Goal: Check status: Check status

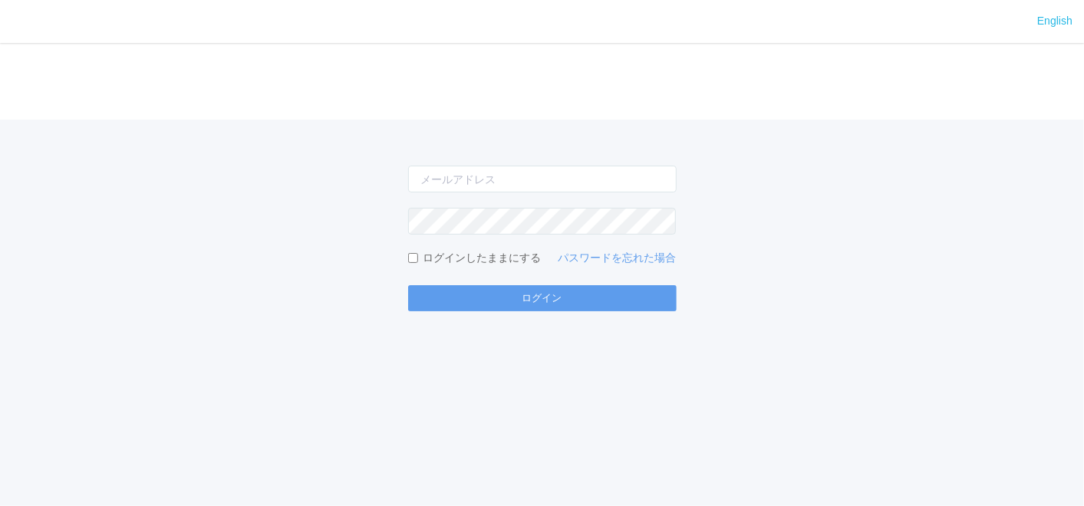
drag, startPoint x: 0, startPoint y: 0, endPoint x: 544, endPoint y: 196, distance: 578.0
click at [544, 196] on form "ログインしたままにする パスワードを忘れた場合 ログイン" at bounding box center [542, 239] width 268 height 146
click at [538, 188] on input "email" at bounding box center [542, 179] width 268 height 27
type input "[EMAIL_ADDRESS][DOMAIN_NAME]"
click at [554, 312] on div "English ログイン [EMAIL_ADDRESS][DOMAIN_NAME] ログインしたままにする パスワードを忘れた場合 ログイン" at bounding box center [542, 253] width 1084 height 506
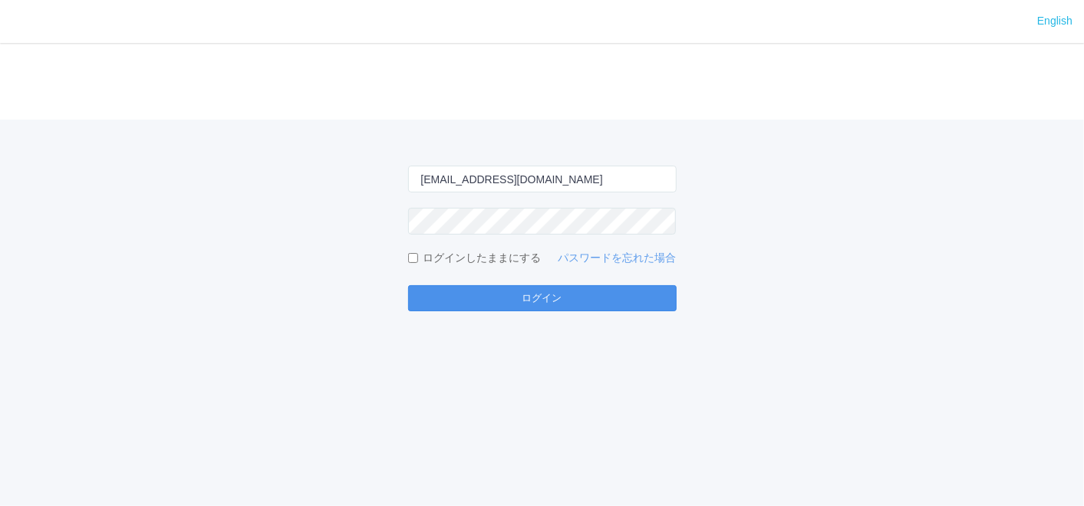
click at [548, 304] on button "ログイン" at bounding box center [542, 298] width 268 height 26
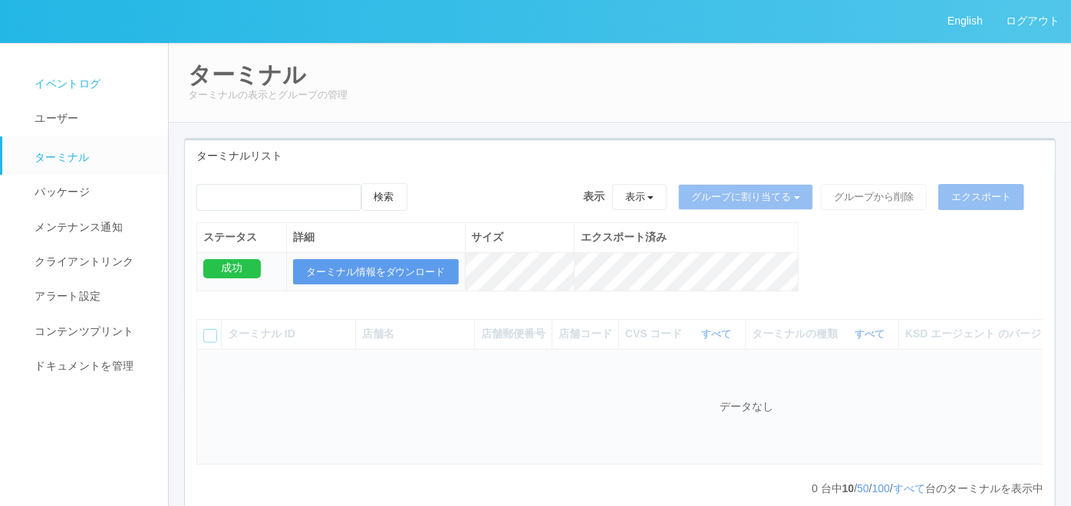
click at [63, 94] on link "イベントログ" at bounding box center [91, 84] width 179 height 35
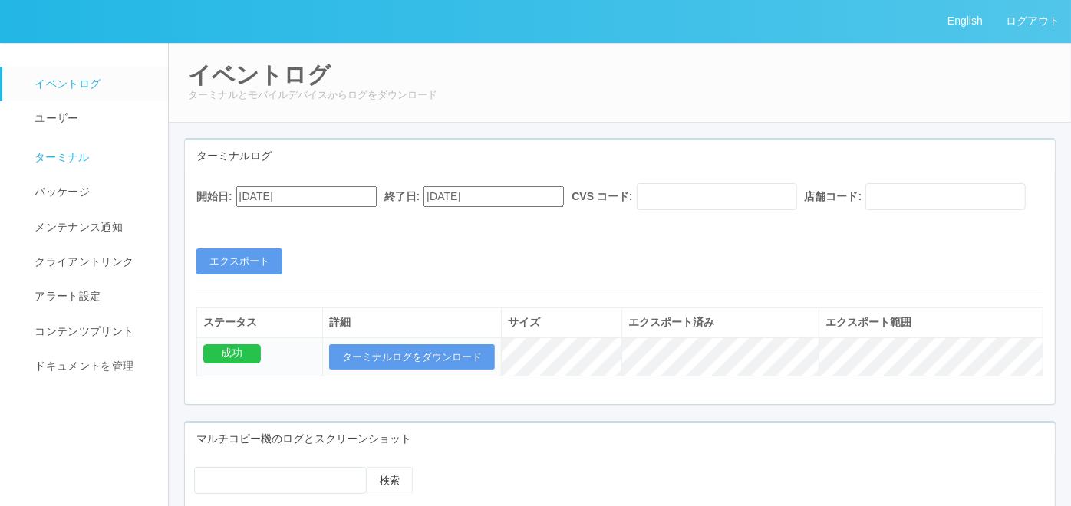
click at [101, 149] on link "ターミナル" at bounding box center [91, 156] width 179 height 38
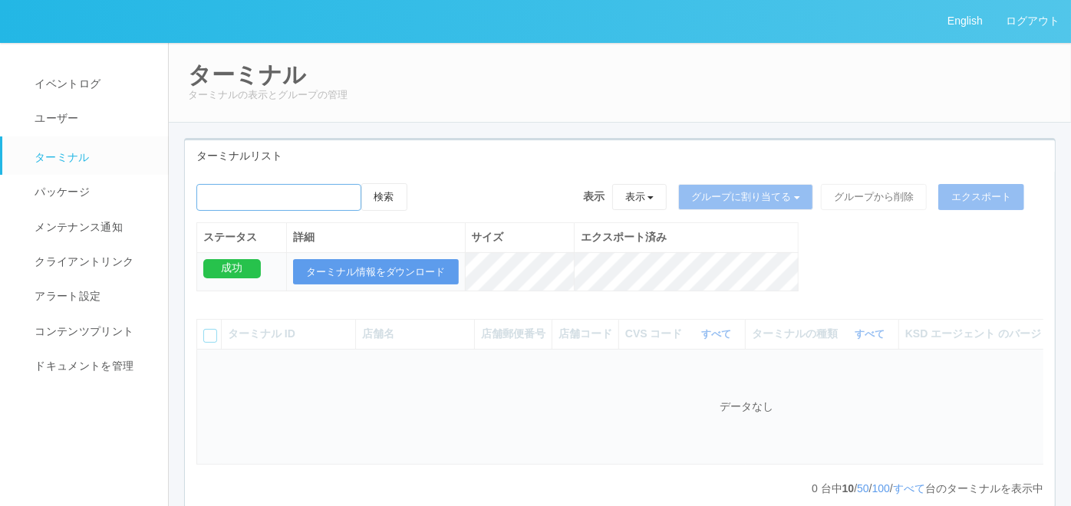
click at [293, 197] on input "emailSearch" at bounding box center [278, 197] width 165 height 27
paste input "390025"
click at [377, 198] on button "検索" at bounding box center [384, 197] width 46 height 28
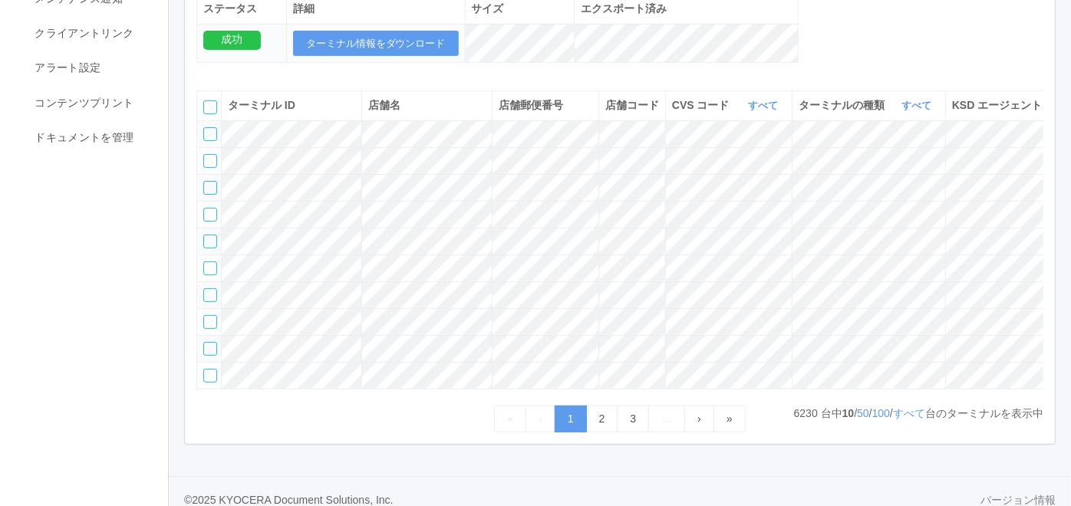
scroll to position [255, 0]
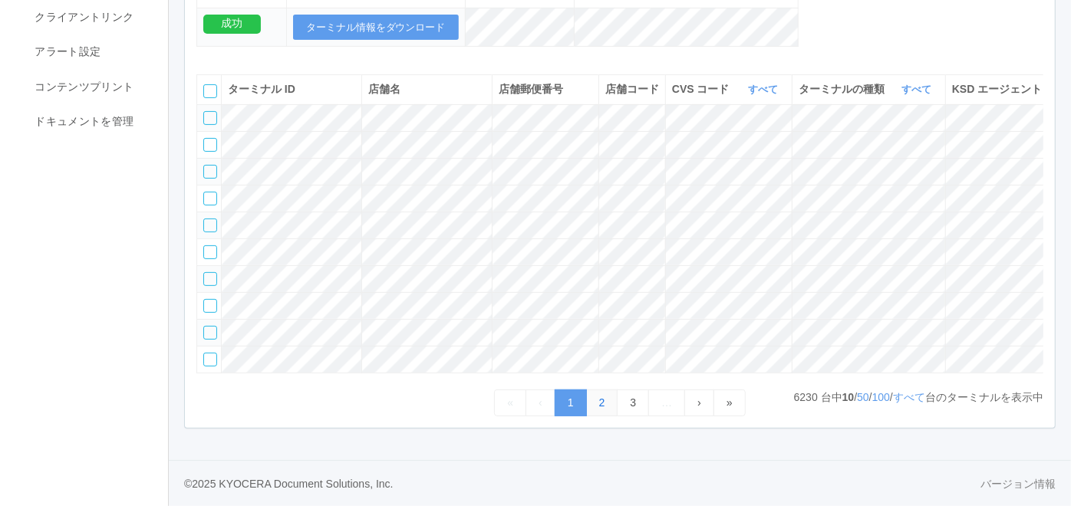
click at [598, 417] on link "2" at bounding box center [602, 403] width 32 height 27
click at [601, 394] on link "2" at bounding box center [602, 403] width 32 height 27
click at [633, 405] on link "3" at bounding box center [633, 403] width 32 height 27
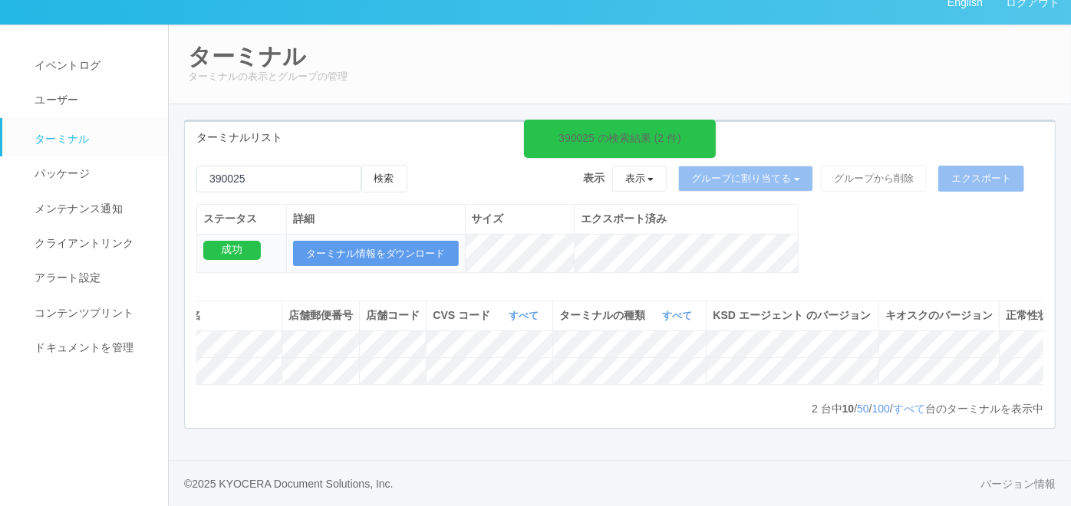
scroll to position [0, 258]
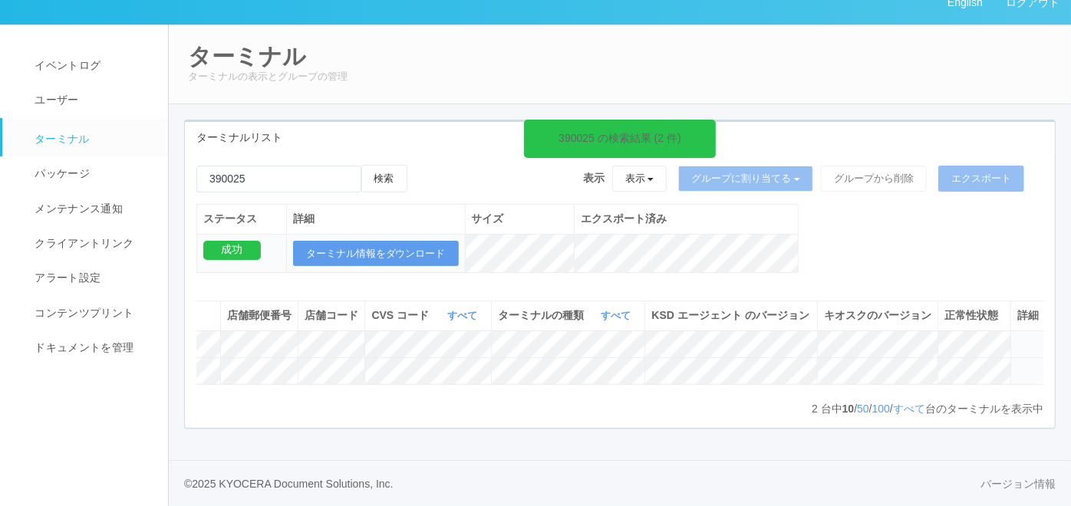
click at [1017, 364] on icon at bounding box center [1017, 364] width 0 height 0
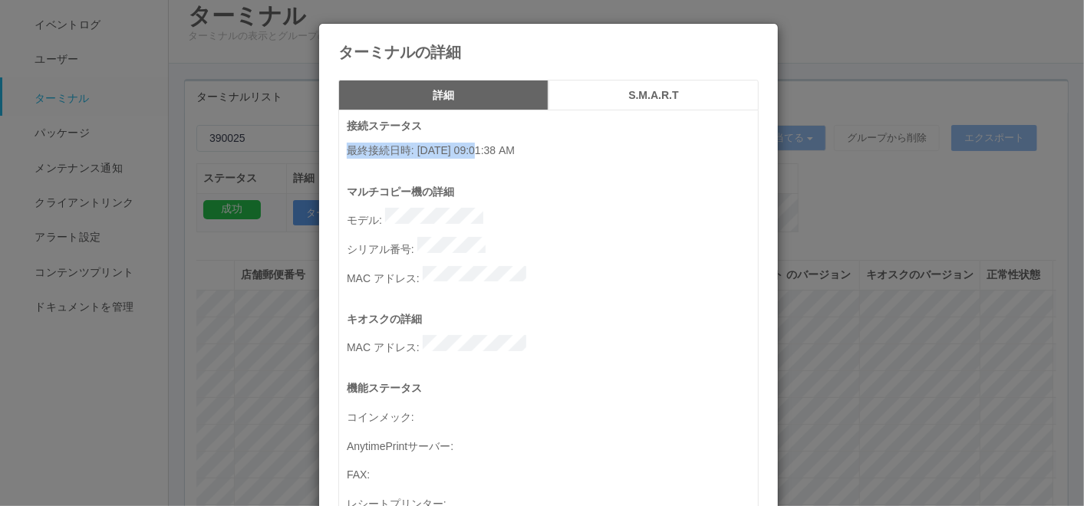
drag, startPoint x: 341, startPoint y: 147, endPoint x: 477, endPoint y: 148, distance: 135.8
click at [477, 148] on p "最終接続日時 : [DATE] 09:01:38 AM" at bounding box center [552, 151] width 411 height 16
click at [473, 150] on p "最終接続日時 : [DATE] 09:01:38 AM" at bounding box center [552, 151] width 411 height 16
click at [397, 190] on p "マルチコピー機の詳細" at bounding box center [552, 192] width 411 height 16
drag, startPoint x: 339, startPoint y: 147, endPoint x: 473, endPoint y: 149, distance: 134.2
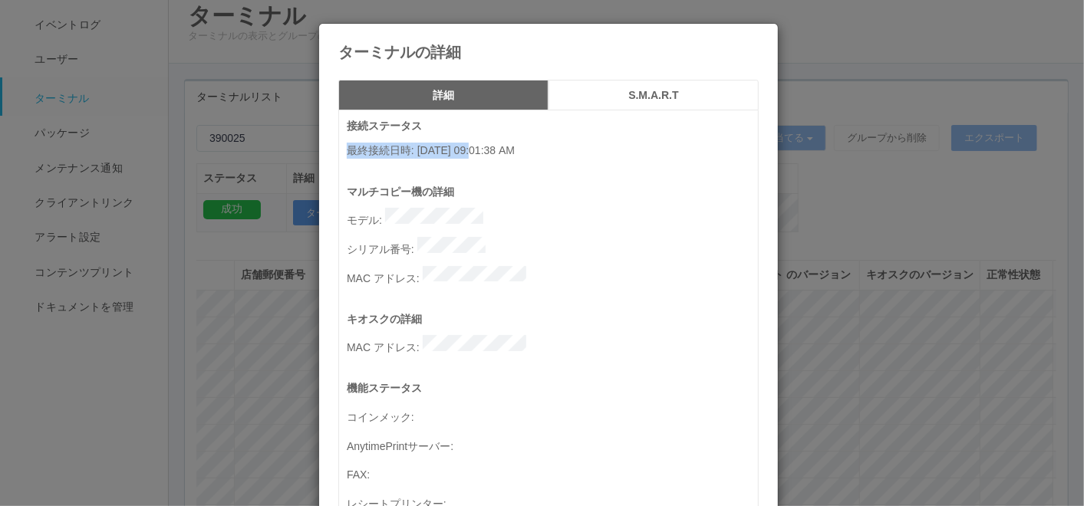
copy p "最終接続日時 : [DATE]"
click at [759, 35] on icon at bounding box center [759, 35] width 0 height 0
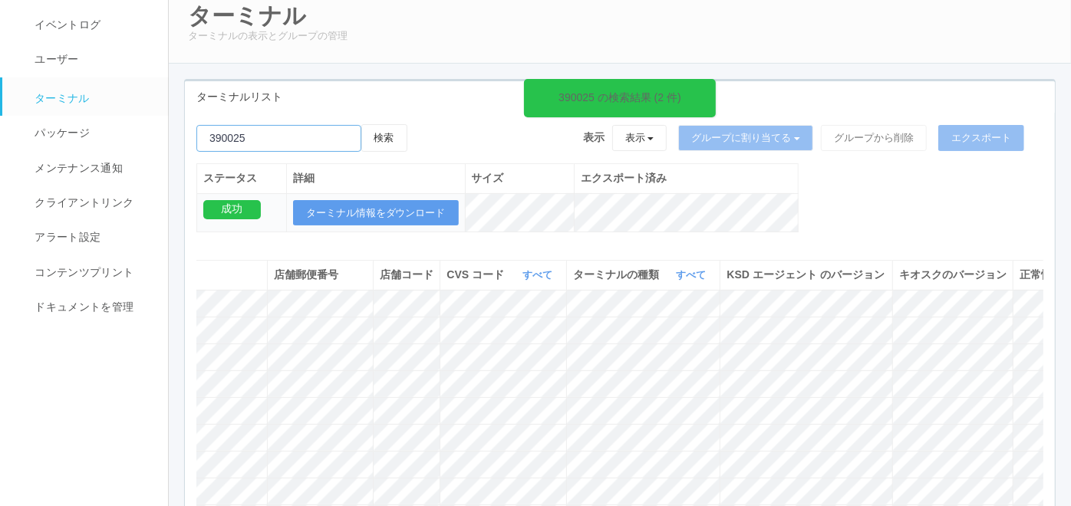
click at [309, 128] on input "emailSearch" at bounding box center [278, 138] width 165 height 27
paste input "390450"
click at [386, 140] on button "検索" at bounding box center [384, 138] width 46 height 28
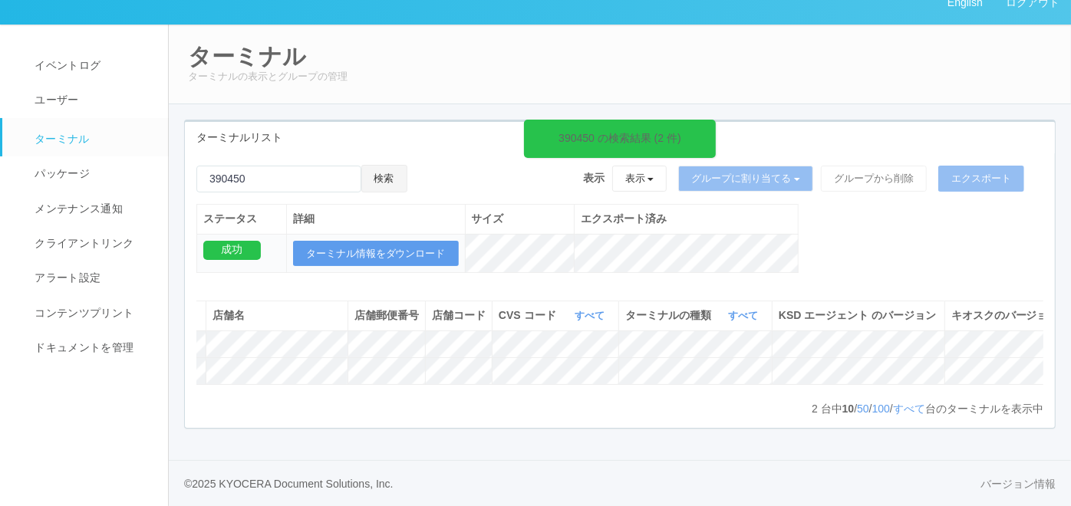
scroll to position [0, 282]
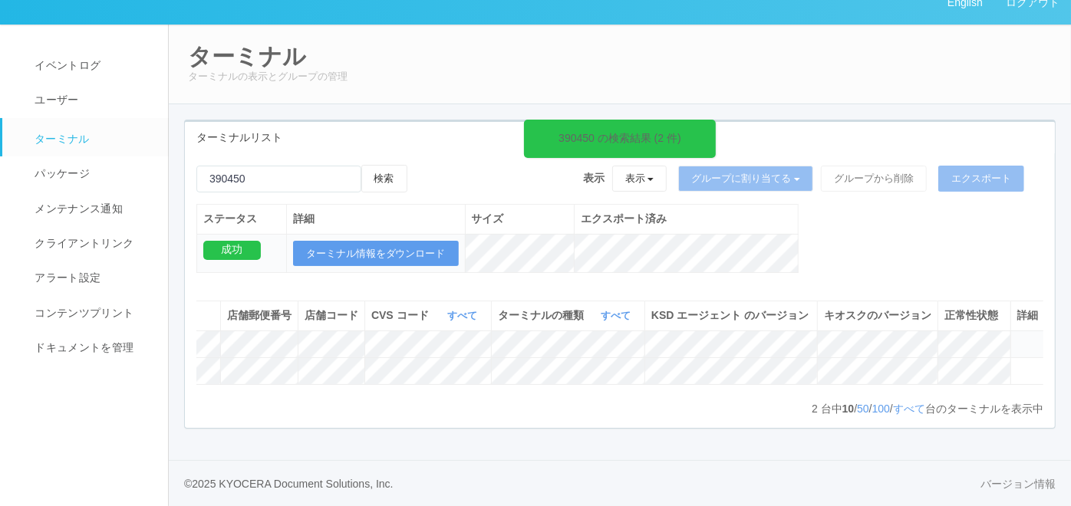
click at [1017, 338] on icon at bounding box center [1017, 338] width 0 height 0
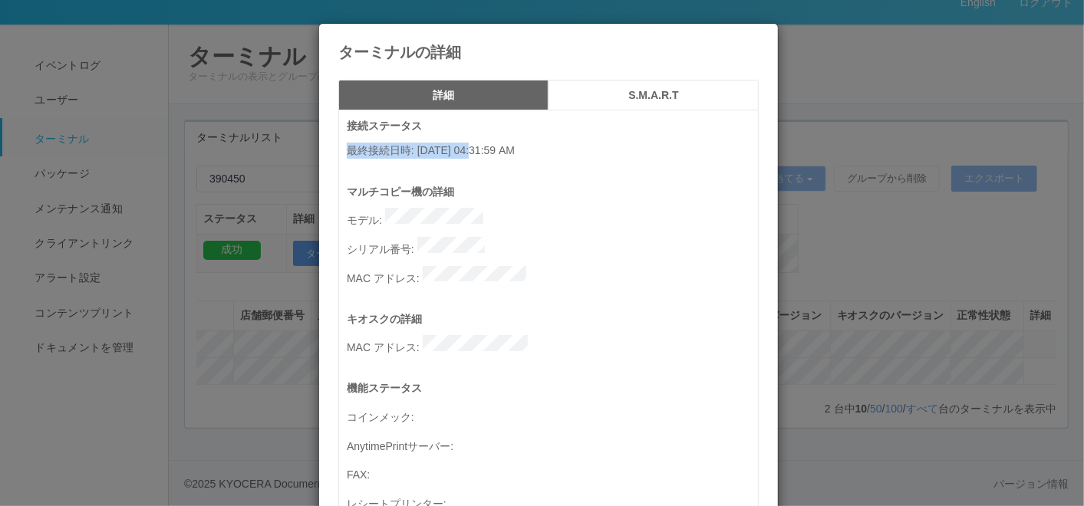
drag, startPoint x: 340, startPoint y: 144, endPoint x: 473, endPoint y: 145, distance: 133.5
click at [473, 145] on p "最終接続日時 : [DATE] 04:31:59 AM" at bounding box center [552, 151] width 411 height 16
copy p "最終接続日時 : [DATE]"
click at [759, 35] on icon at bounding box center [759, 35] width 0 height 0
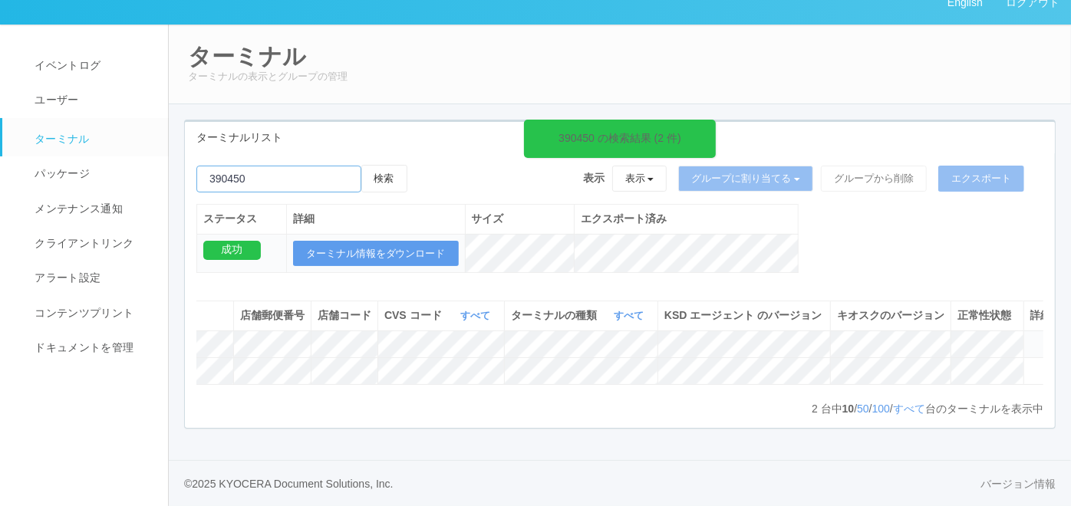
click at [298, 166] on input "emailSearch" at bounding box center [278, 179] width 165 height 27
paste input "393021"
click at [379, 165] on button "検索" at bounding box center [384, 179] width 46 height 28
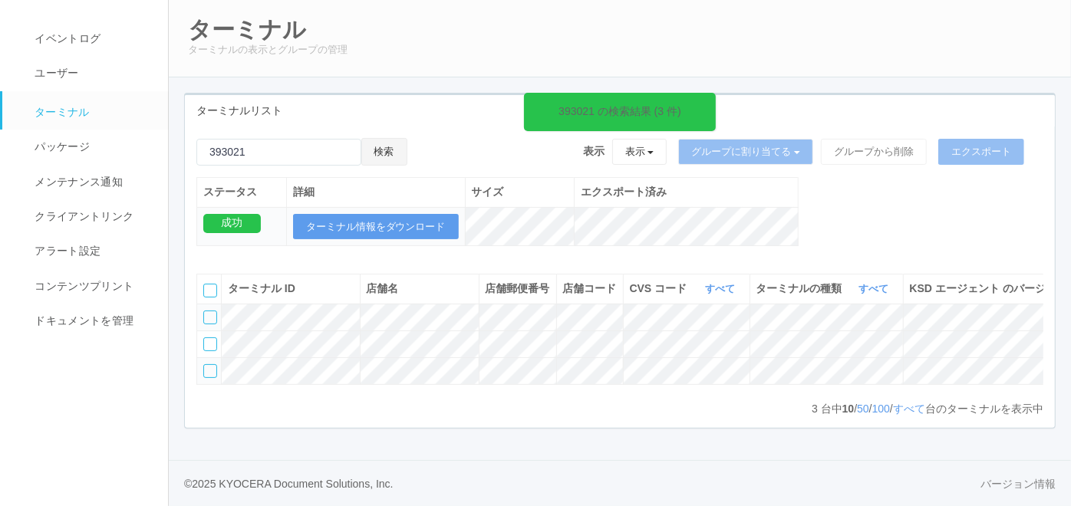
scroll to position [0, 258]
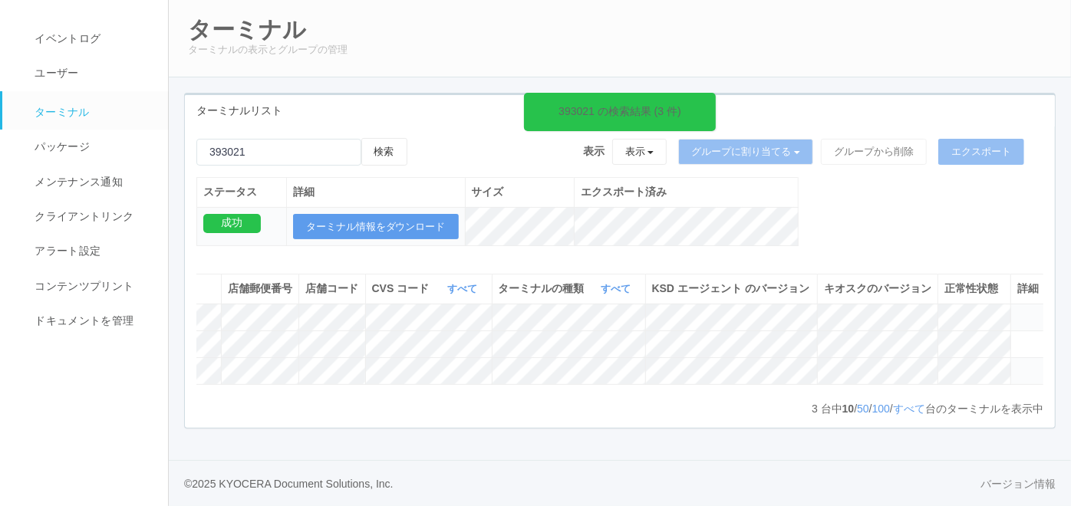
click at [1017, 311] on icon at bounding box center [1017, 311] width 0 height 0
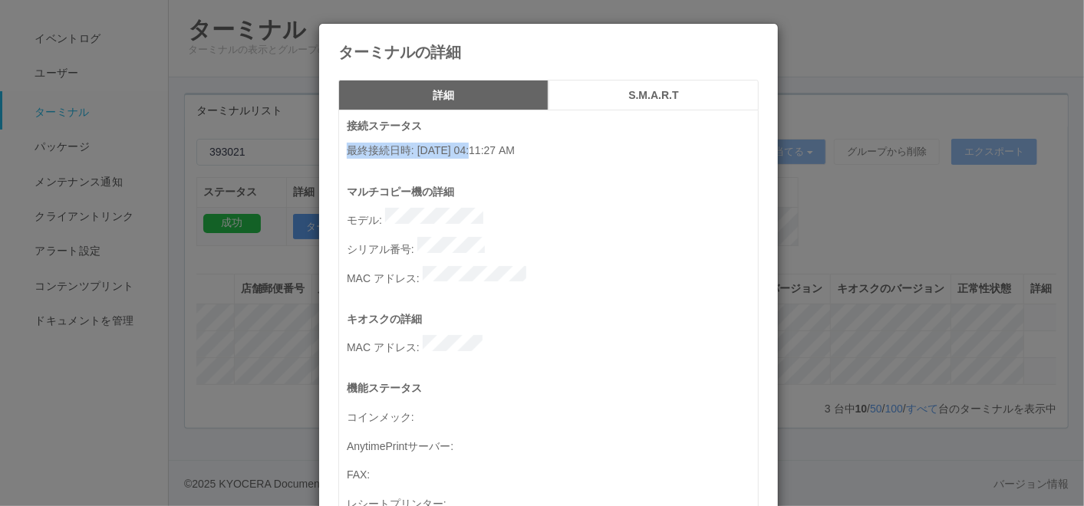
drag, startPoint x: 341, startPoint y: 153, endPoint x: 475, endPoint y: 150, distance: 133.5
click at [475, 150] on p "最終接続日時 : [DATE] 04:11:27 AM" at bounding box center [552, 151] width 411 height 16
copy p "最終接続日時 : [DATE]"
click at [752, 44] on div "ターミナルの詳細" at bounding box center [548, 42] width 459 height 37
click at [759, 35] on icon at bounding box center [759, 35] width 0 height 0
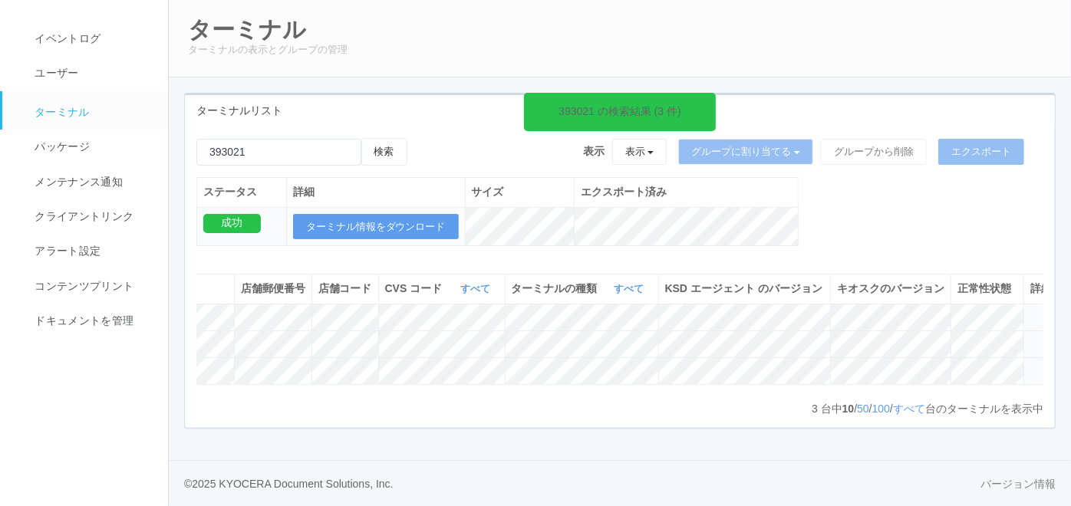
click at [1030, 338] on icon at bounding box center [1030, 338] width 0 height 0
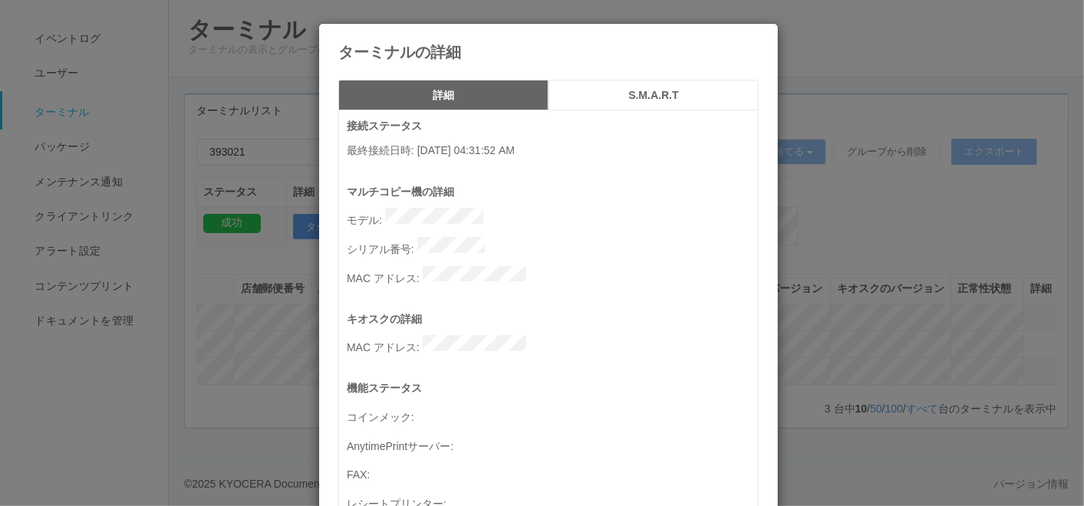
click at [759, 35] on icon at bounding box center [759, 35] width 0 height 0
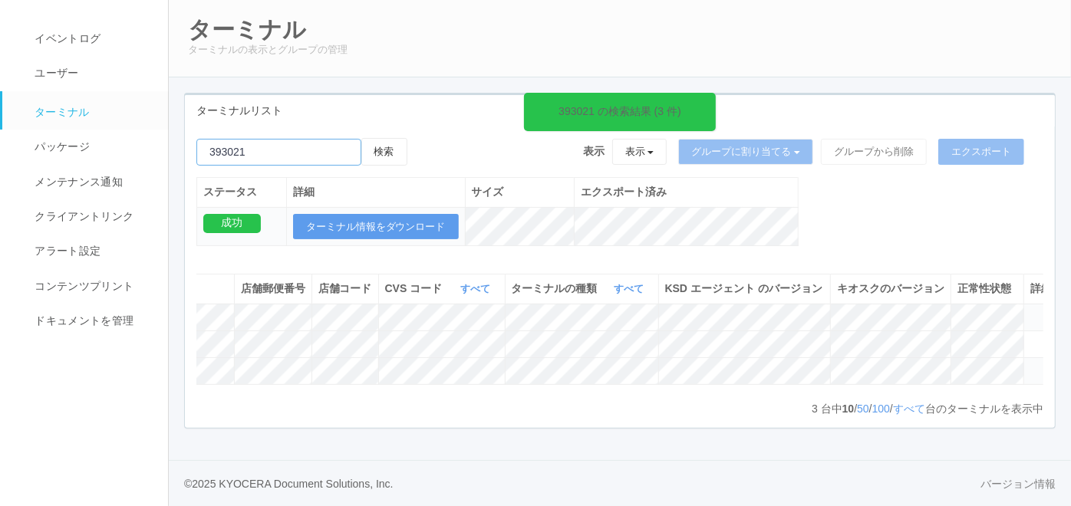
click at [298, 139] on input "emailSearch" at bounding box center [278, 152] width 165 height 27
paste input "393208"
click at [394, 138] on button "検索" at bounding box center [384, 152] width 46 height 28
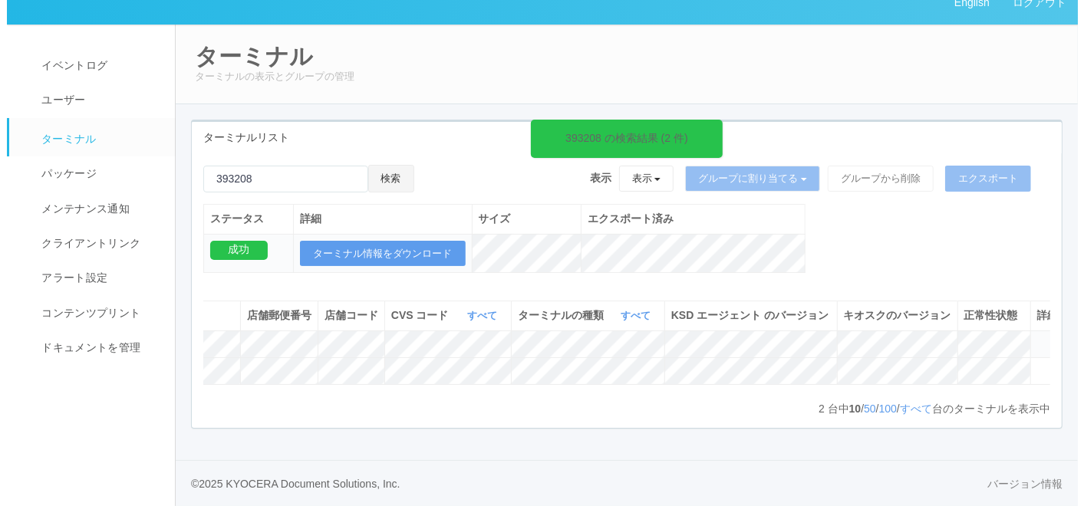
scroll to position [0, 281]
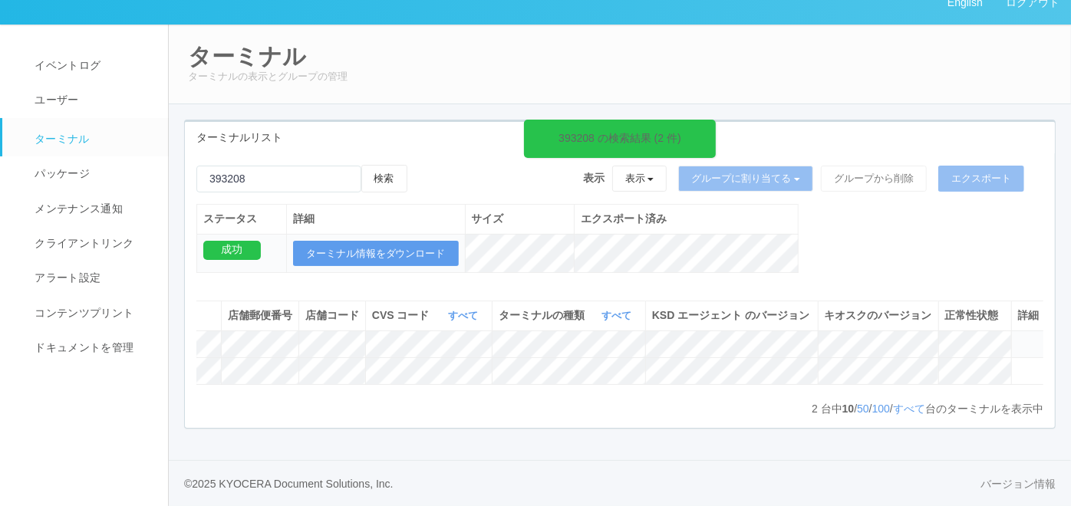
click at [1018, 338] on icon at bounding box center [1018, 338] width 0 height 0
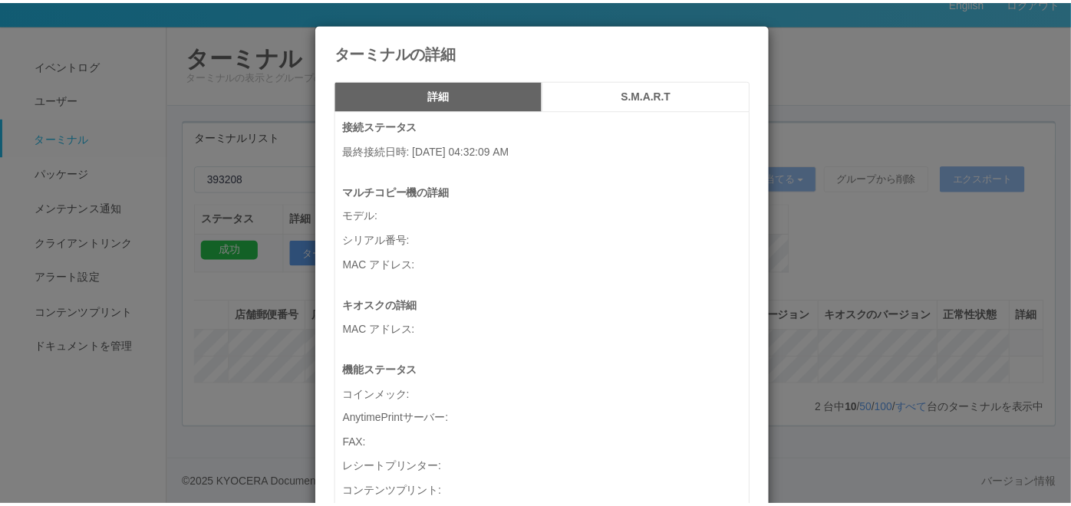
scroll to position [0, 268]
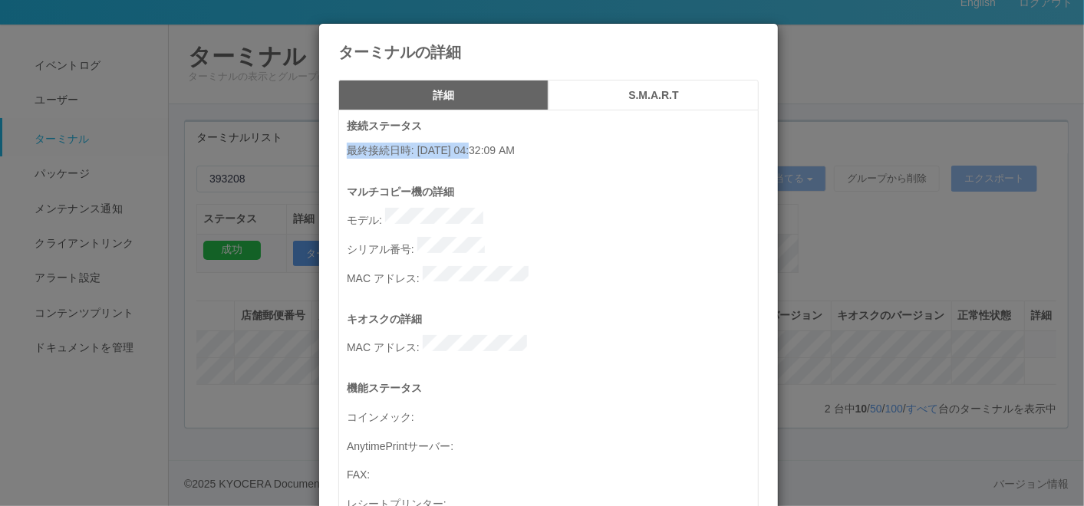
drag, startPoint x: 343, startPoint y: 144, endPoint x: 476, endPoint y: 142, distance: 132.7
click at [476, 143] on p "最終接続日時 : [DATE] 04:32:09 AM" at bounding box center [552, 151] width 411 height 16
copy p "最終接続日時 : [DATE]"
click at [759, 35] on icon at bounding box center [759, 35] width 0 height 0
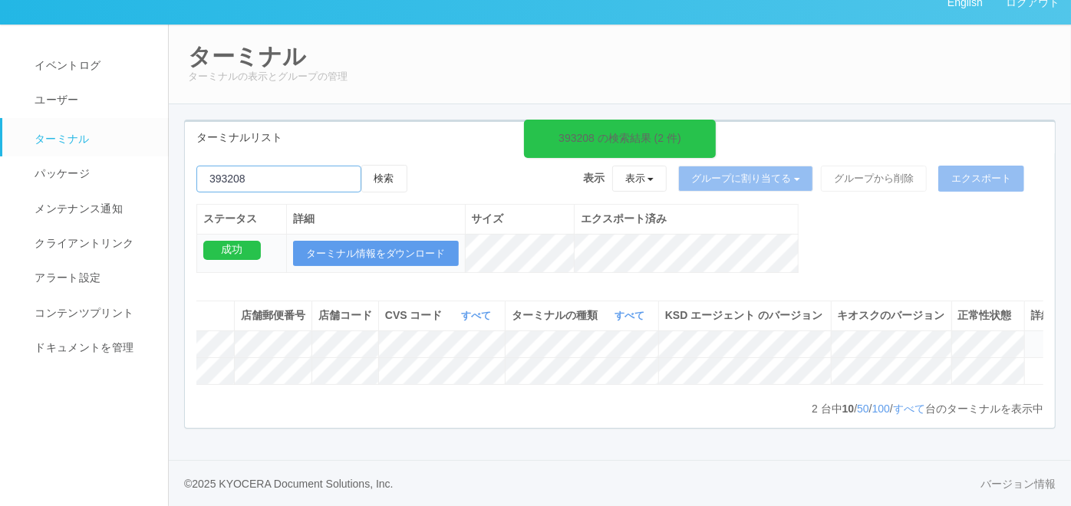
click at [303, 166] on input "emailSearch" at bounding box center [278, 179] width 165 height 27
paste input "394078"
click at [383, 165] on button "検索" at bounding box center [384, 179] width 46 height 28
click at [330, 166] on input "emailSearch" at bounding box center [278, 179] width 165 height 27
click at [384, 165] on button "検索" at bounding box center [384, 179] width 46 height 28
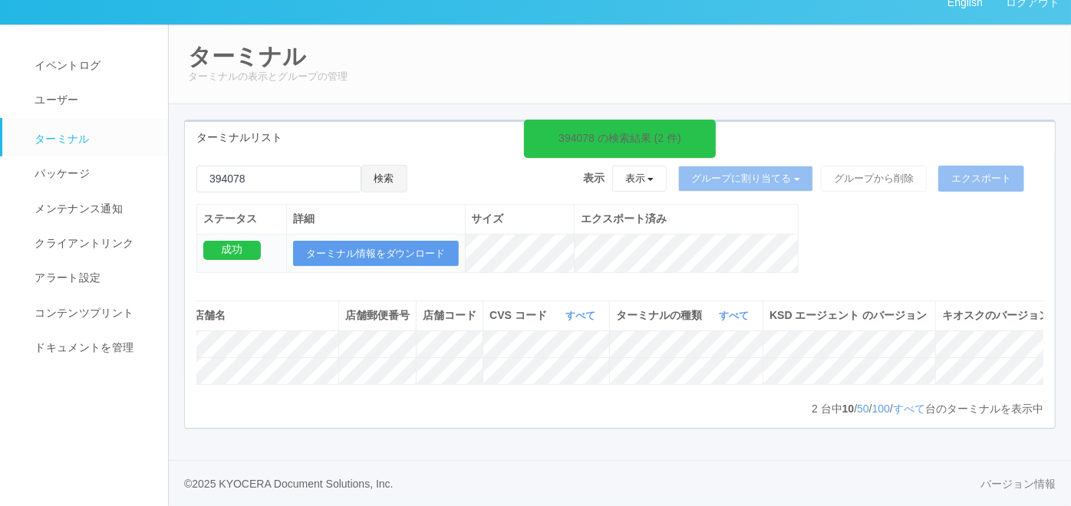
scroll to position [0, 291]
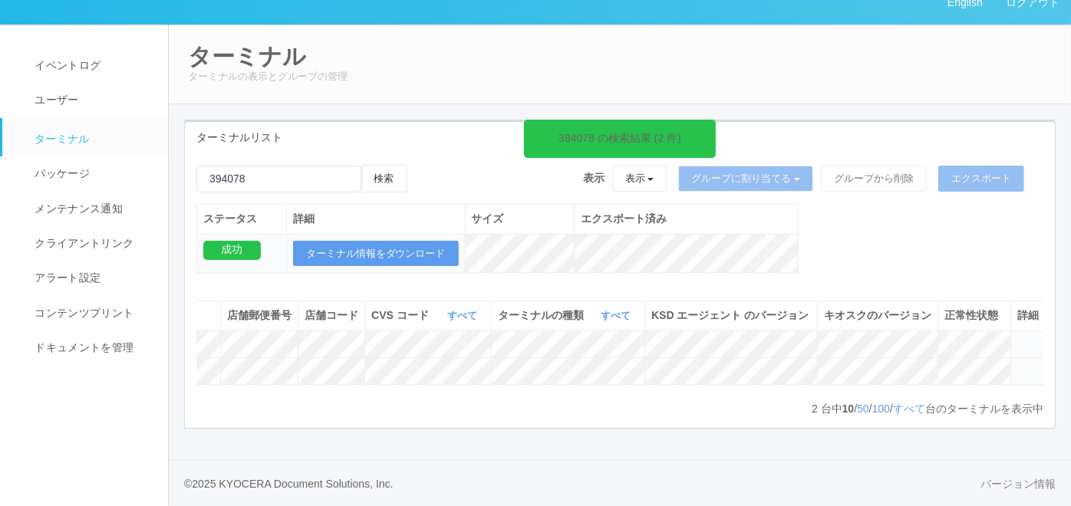
click at [1017, 364] on icon at bounding box center [1017, 364] width 0 height 0
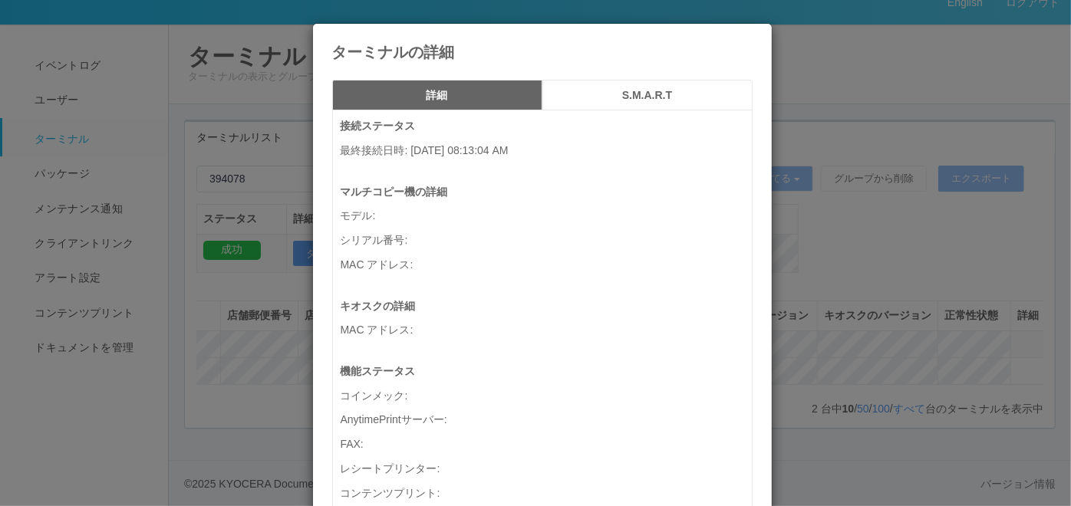
scroll to position [0, 278]
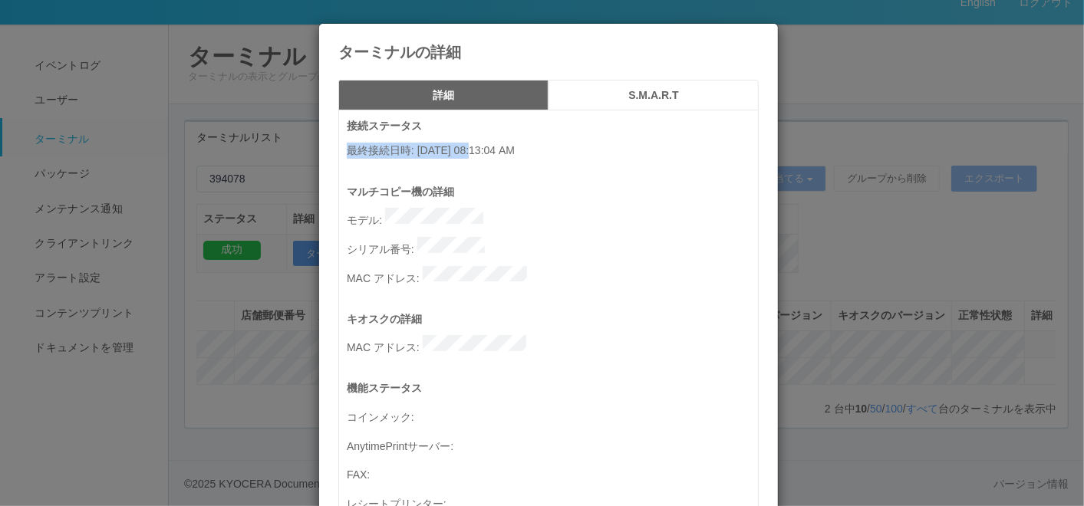
drag, startPoint x: 341, startPoint y: 147, endPoint x: 475, endPoint y: 152, distance: 133.6
click at [475, 152] on p "最終接続日時 : [DATE] 08:13:04 AM" at bounding box center [552, 151] width 411 height 16
copy p "最終接続日時 : [DATE]"
click at [759, 35] on icon at bounding box center [759, 35] width 0 height 0
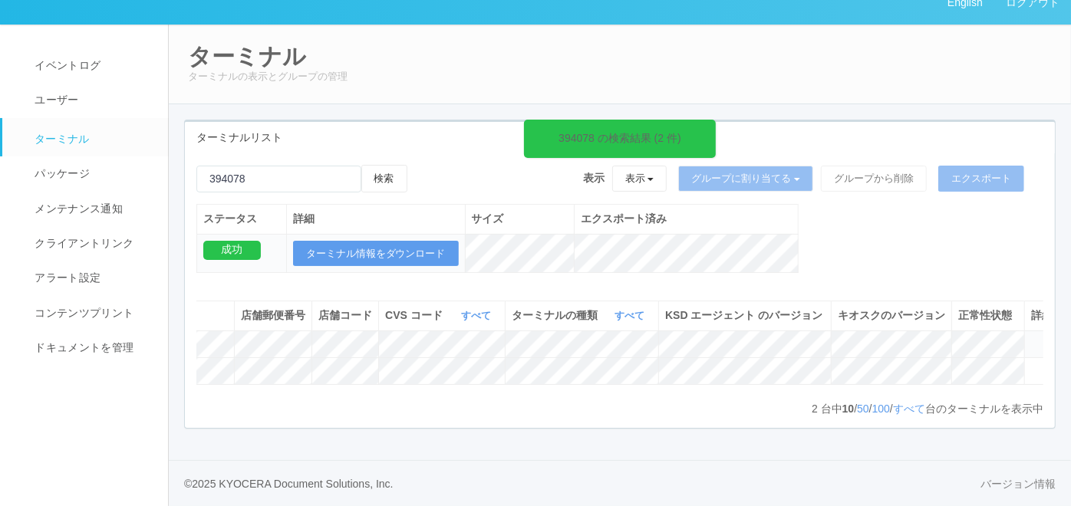
click at [285, 406] on div "2 台中 10 / 50 / 100 / すべて 台のターミナルを表示中 « ‹ 1 › »" at bounding box center [619, 408] width 847 height 15
click at [323, 166] on input "emailSearch" at bounding box center [278, 179] width 165 height 27
paste input "394095"
click at [387, 165] on button "検索" at bounding box center [384, 179] width 46 height 28
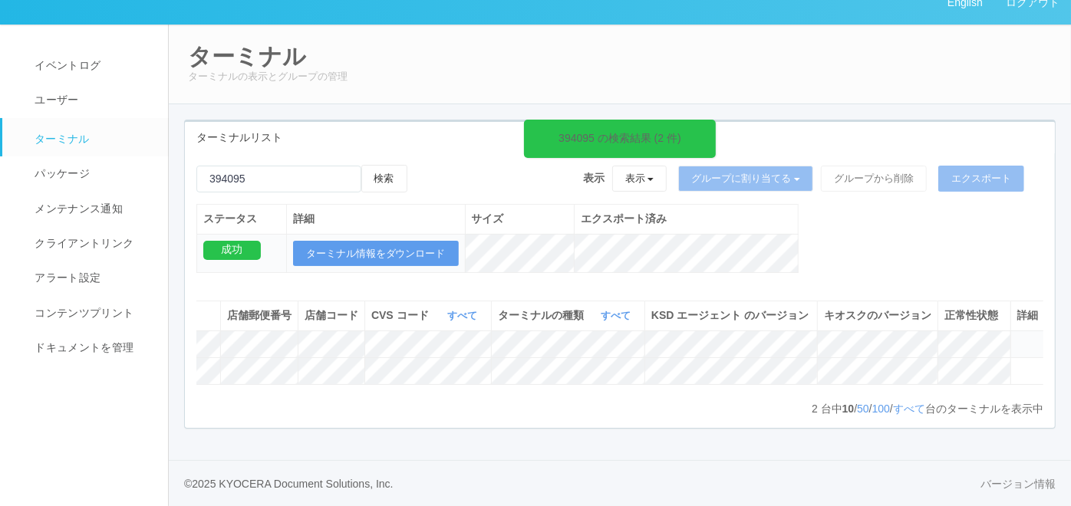
click at [1017, 338] on icon at bounding box center [1017, 338] width 0 height 0
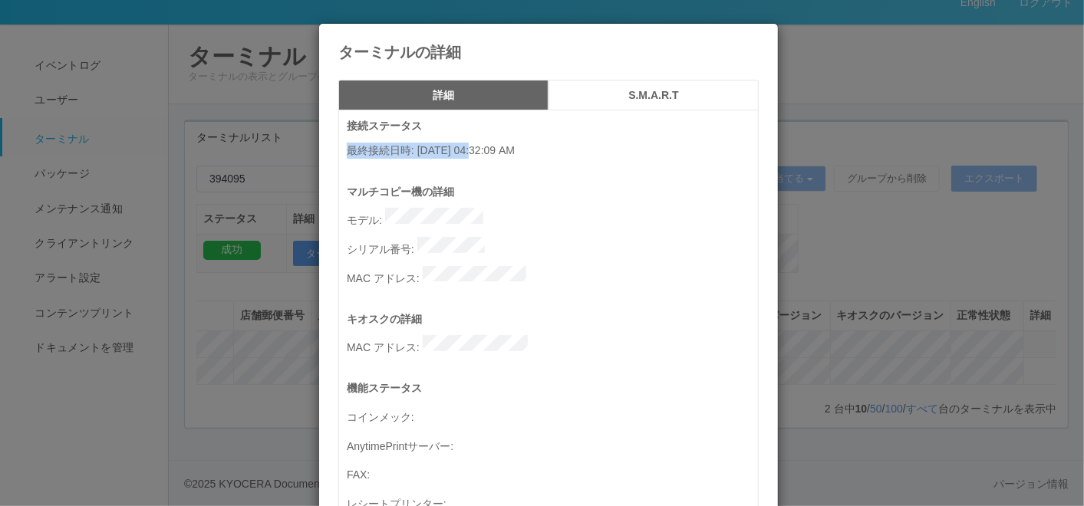
drag, startPoint x: 339, startPoint y: 152, endPoint x: 476, endPoint y: 146, distance: 136.7
copy p "最終接続日時 : [DATE]"
click at [759, 35] on icon at bounding box center [759, 35] width 0 height 0
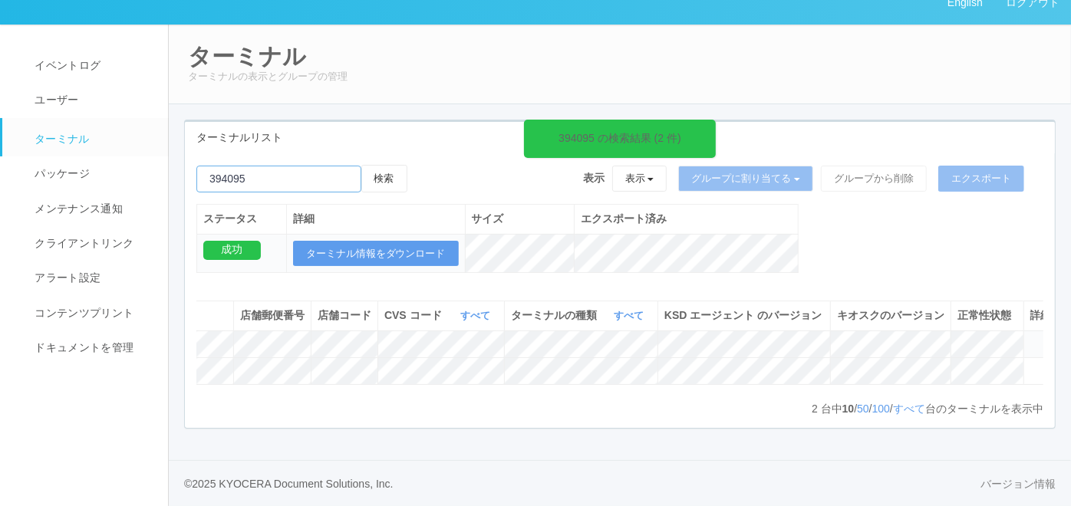
click at [296, 166] on input "emailSearch" at bounding box center [278, 179] width 165 height 27
paste input "396007"
click at [385, 165] on button "検索" at bounding box center [384, 179] width 46 height 28
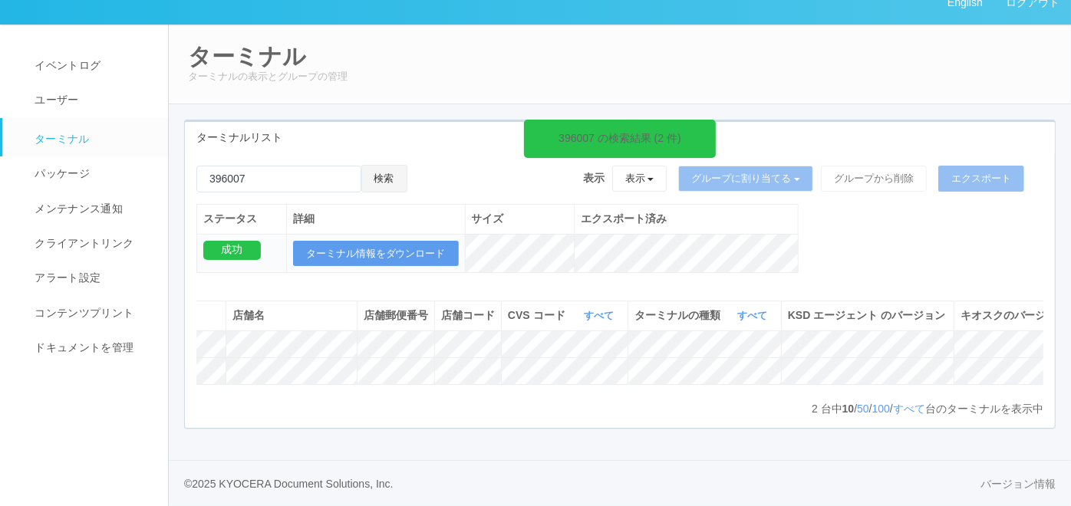
scroll to position [0, 270]
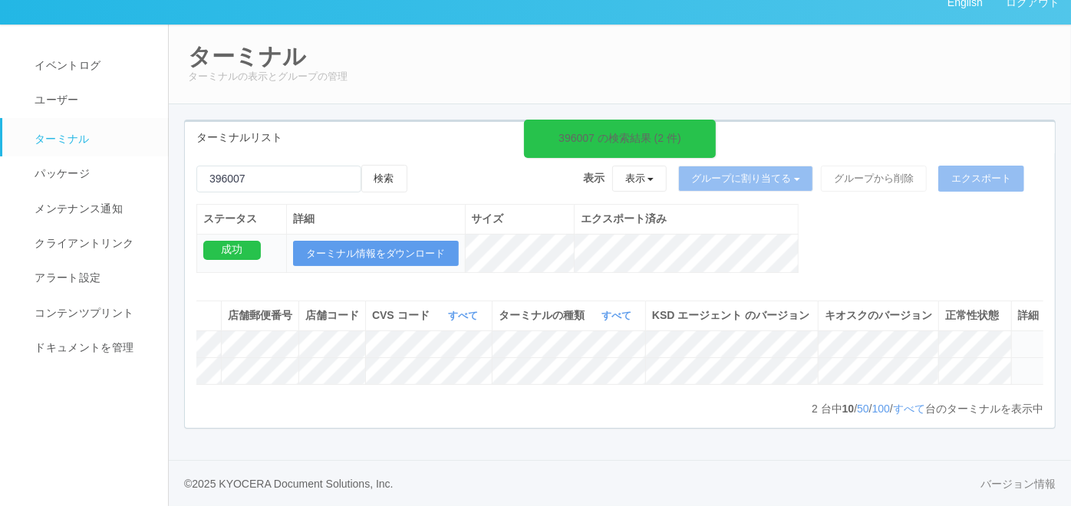
click at [1018, 364] on icon at bounding box center [1018, 364] width 0 height 0
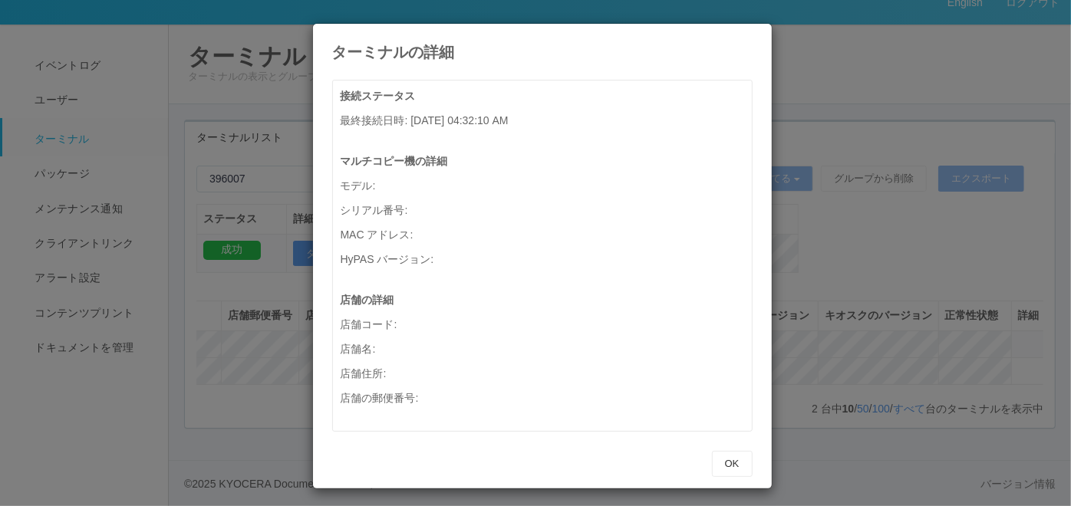
scroll to position [0, 257]
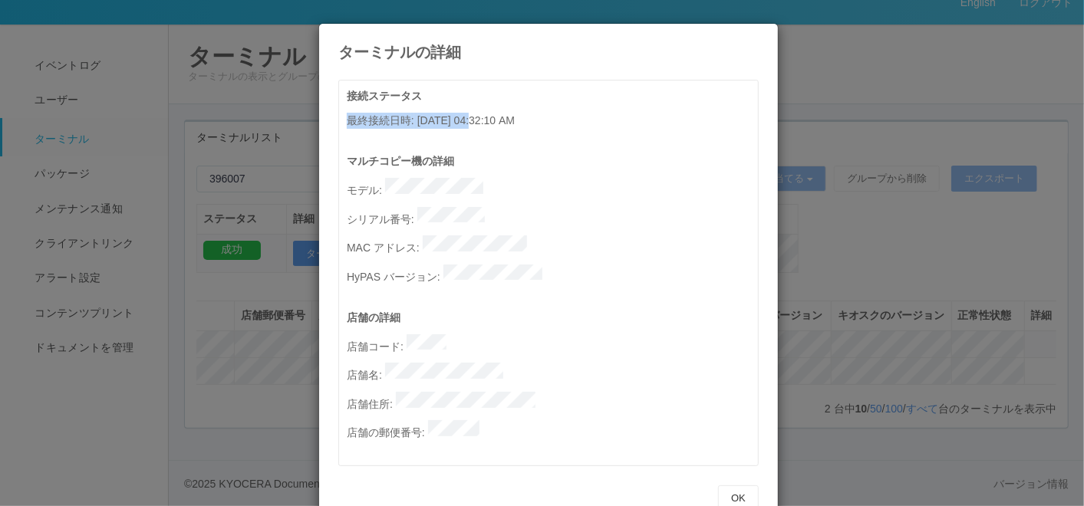
drag, startPoint x: 340, startPoint y: 120, endPoint x: 473, endPoint y: 120, distance: 132.7
click at [473, 120] on p "最終接続日時 : [DATE] 04:32:10 AM" at bounding box center [552, 121] width 411 height 16
copy p "最終接続日時 : [DATE]"
click at [759, 35] on icon at bounding box center [759, 35] width 0 height 0
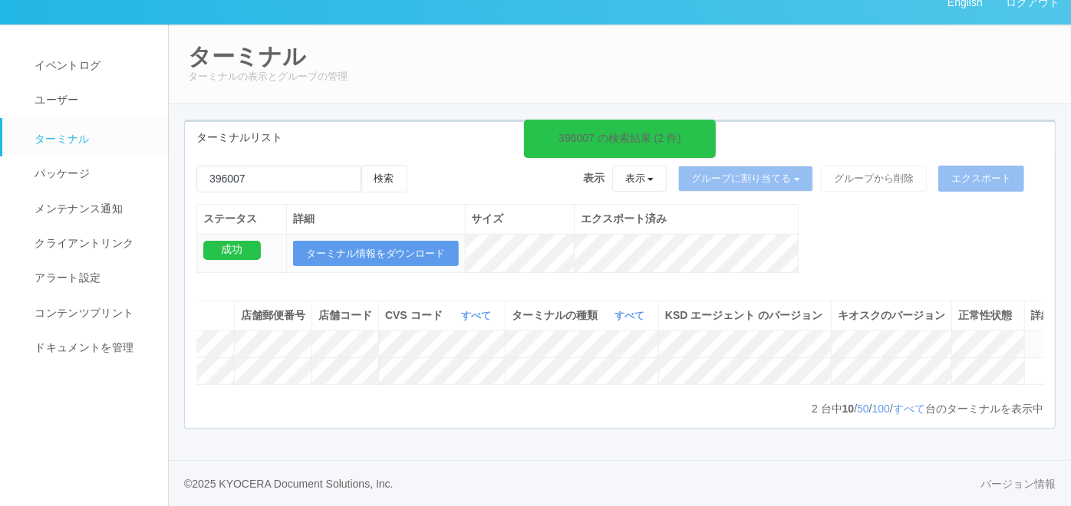
click at [291, 165] on div "検索" at bounding box center [301, 184] width 211 height 39
click at [292, 166] on input "emailSearch" at bounding box center [278, 179] width 165 height 27
paste input "399068"
type input "399068"
click at [377, 165] on button "検索" at bounding box center [384, 179] width 46 height 28
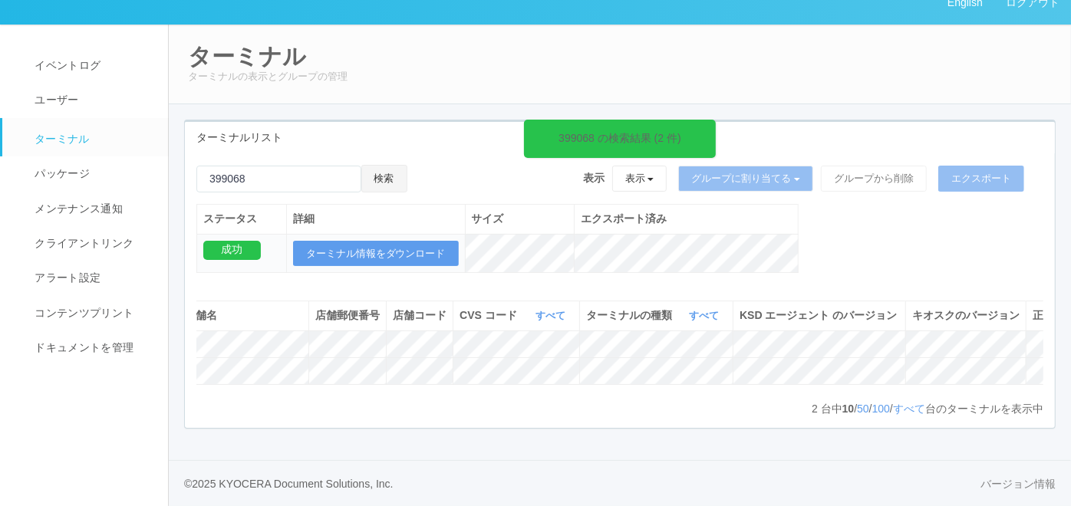
scroll to position [0, 269]
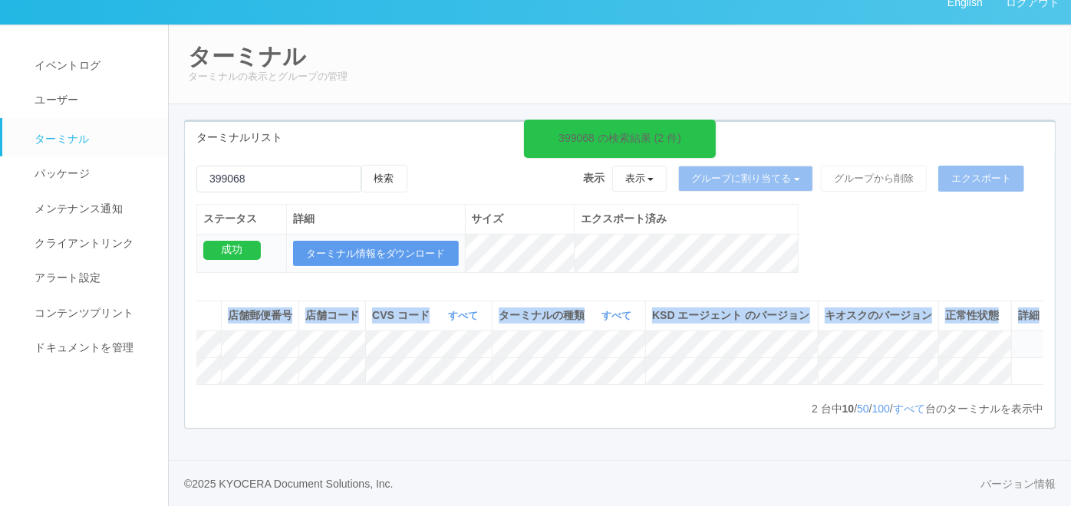
drag, startPoint x: 1024, startPoint y: 353, endPoint x: 981, endPoint y: 378, distance: 49.9
click at [980, 384] on div "ターミナル ID 店舗名 店舗郵便番号 店舗コード CVS コード すべて 表示 すべて 115110 300000 300001 300002 300003…" at bounding box center [619, 351] width 847 height 100
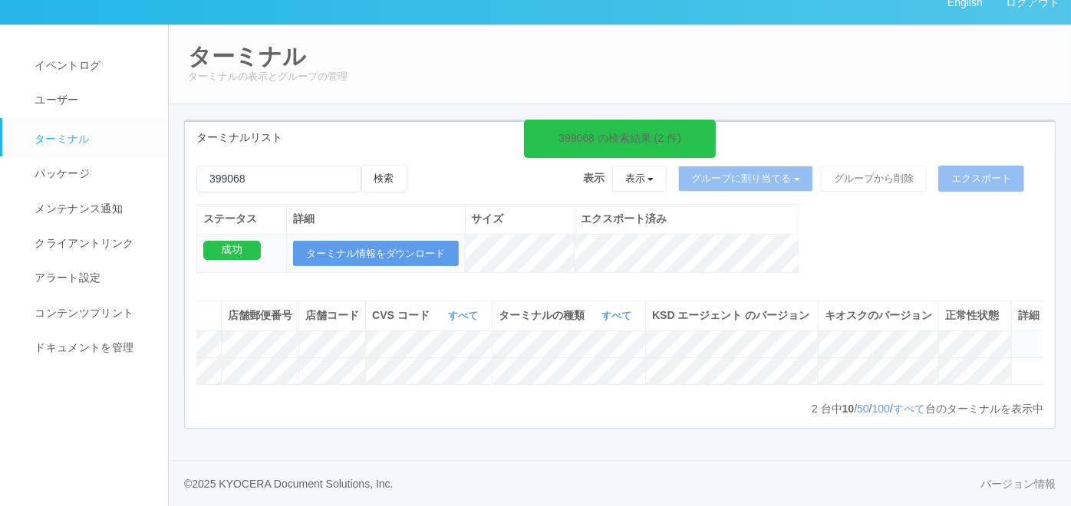
click at [1018, 338] on icon at bounding box center [1018, 338] width 0 height 0
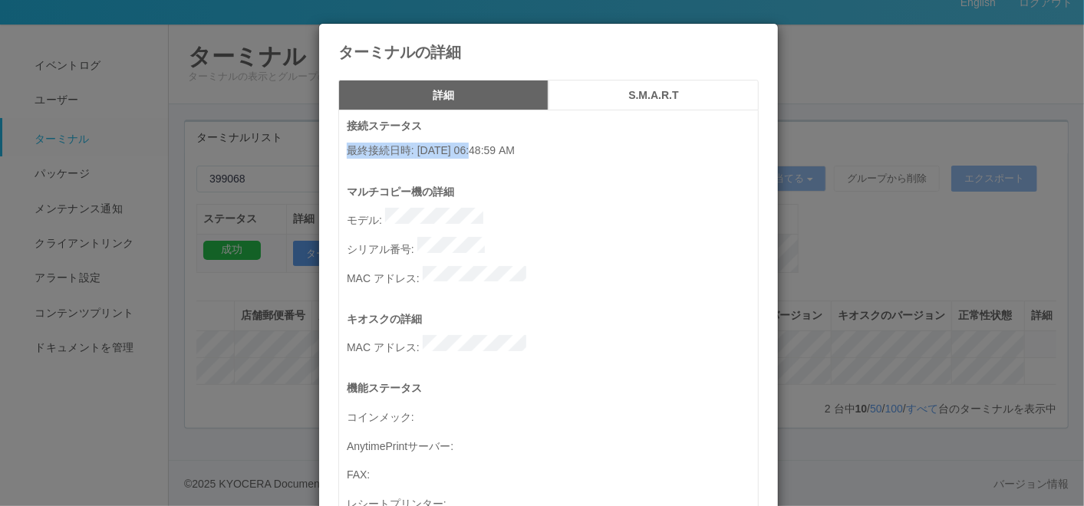
drag, startPoint x: 341, startPoint y: 150, endPoint x: 476, endPoint y: 154, distance: 135.1
click at [476, 154] on p "最終接続日時 : [DATE] 06:48:59 AM" at bounding box center [552, 151] width 411 height 16
copy p "最終接続日時 : [DATE]"
click at [759, 35] on icon at bounding box center [759, 35] width 0 height 0
